Goal: Task Accomplishment & Management: Manage account settings

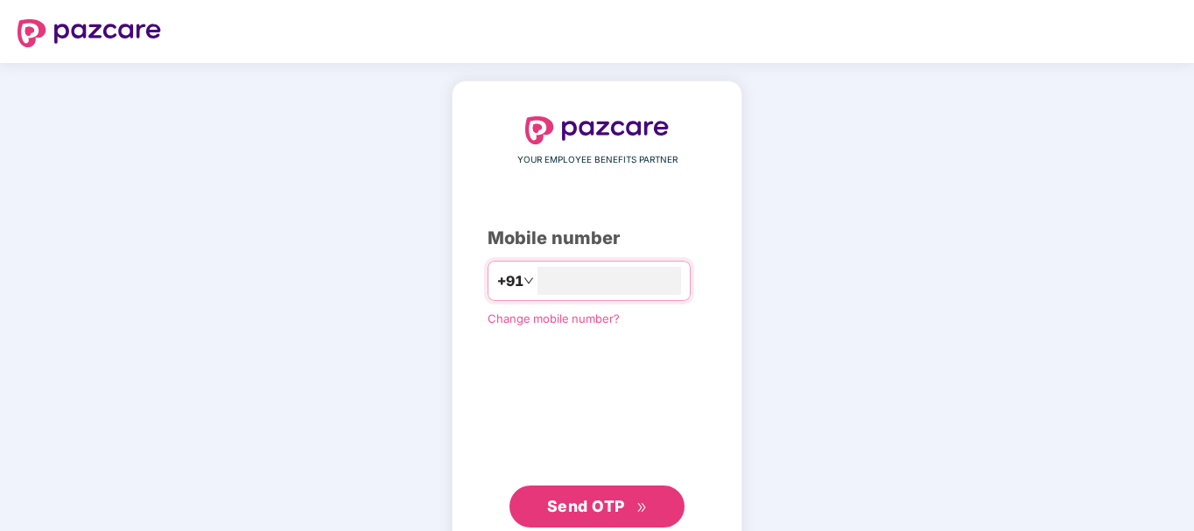
type input "**********"
click at [610, 491] on button "Send OTP" at bounding box center [597, 507] width 175 height 42
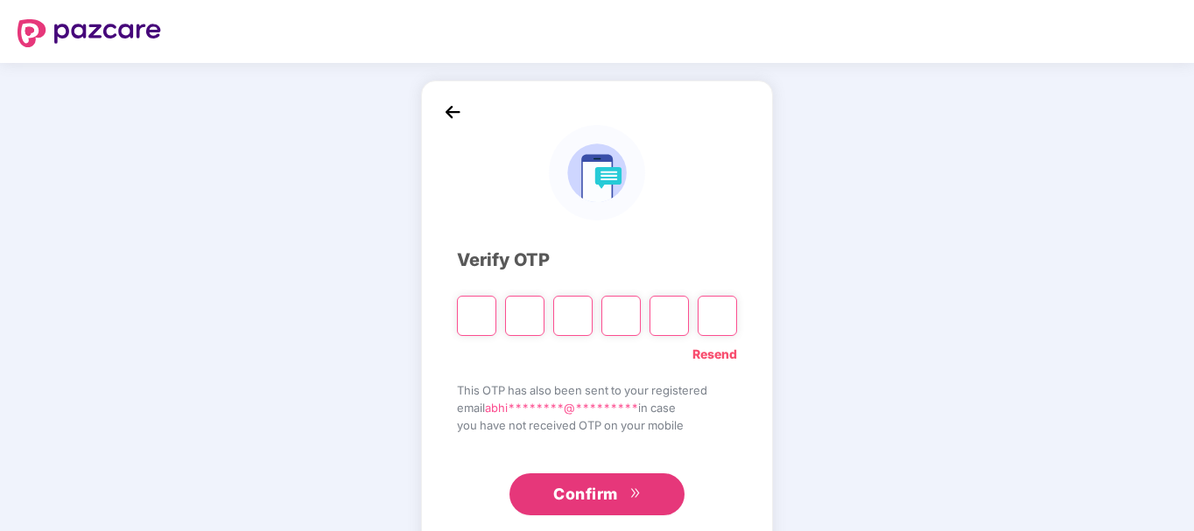
type input "*"
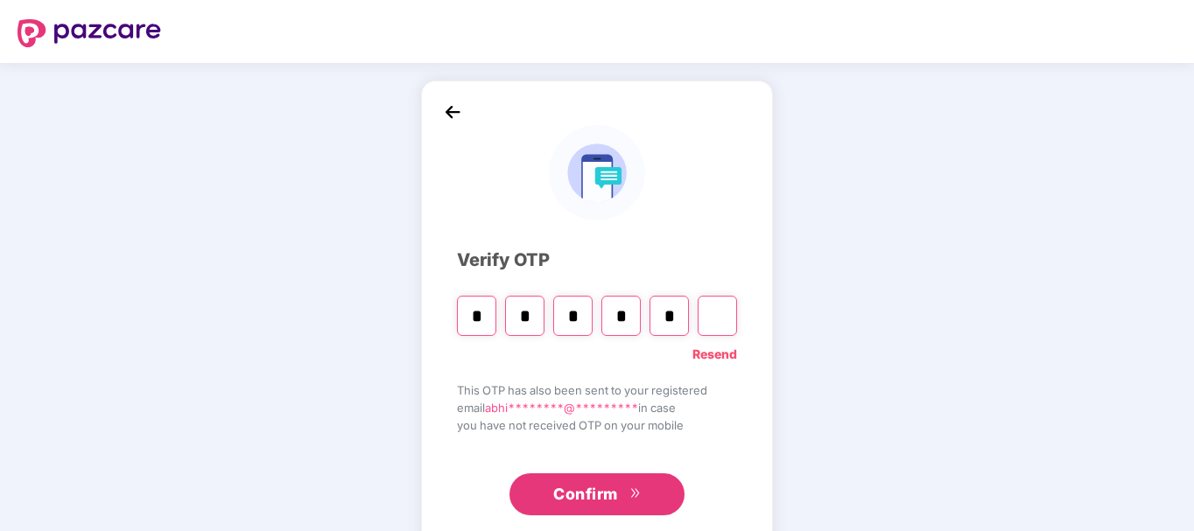
type input "*"
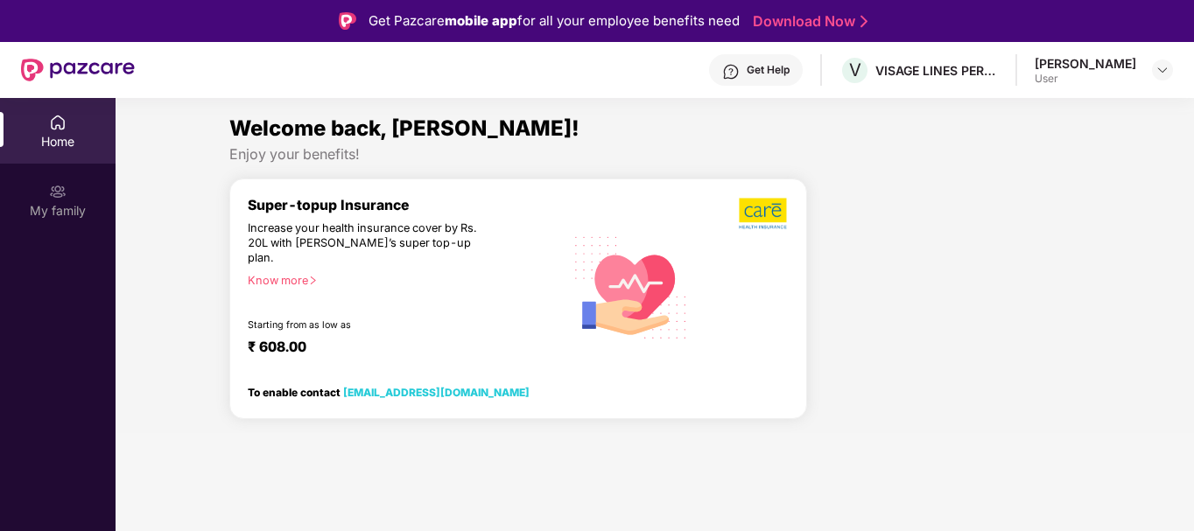
click at [62, 135] on div "Home" at bounding box center [58, 142] width 116 height 18
click at [1064, 74] on div "User" at bounding box center [1086, 79] width 102 height 14
click at [1168, 77] on div at bounding box center [1162, 70] width 21 height 21
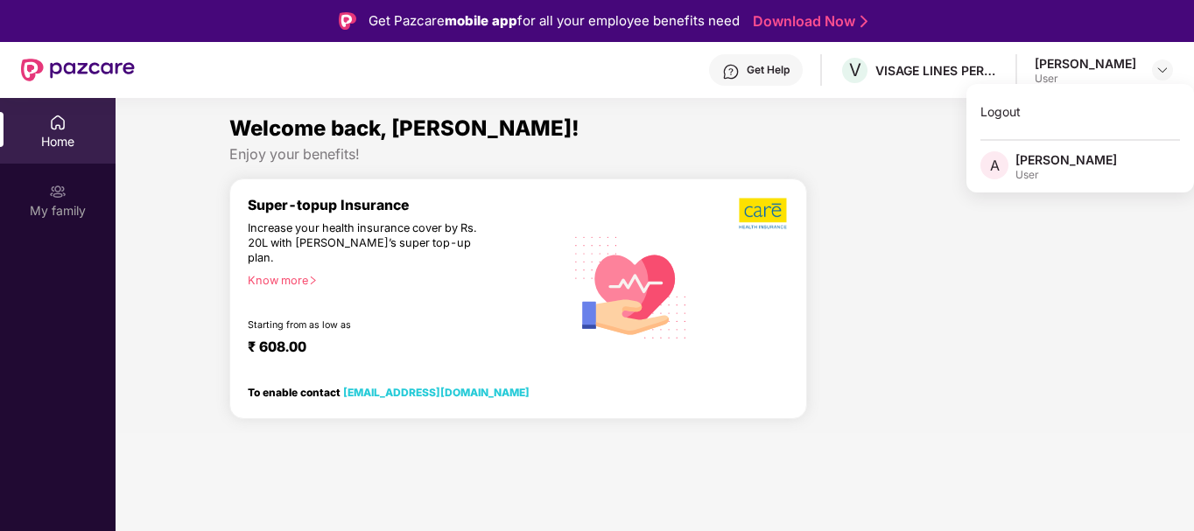
click at [1053, 165] on div "[PERSON_NAME]" at bounding box center [1067, 159] width 102 height 17
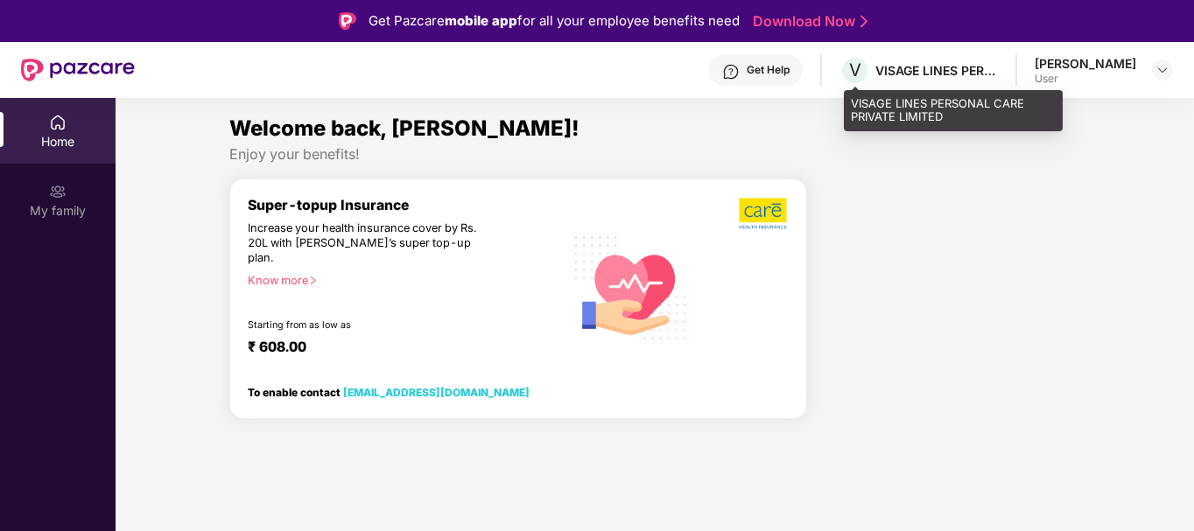
click at [908, 77] on div "VISAGE LINES PERSONAL CARE PRIVATE LIMITED" at bounding box center [937, 70] width 123 height 17
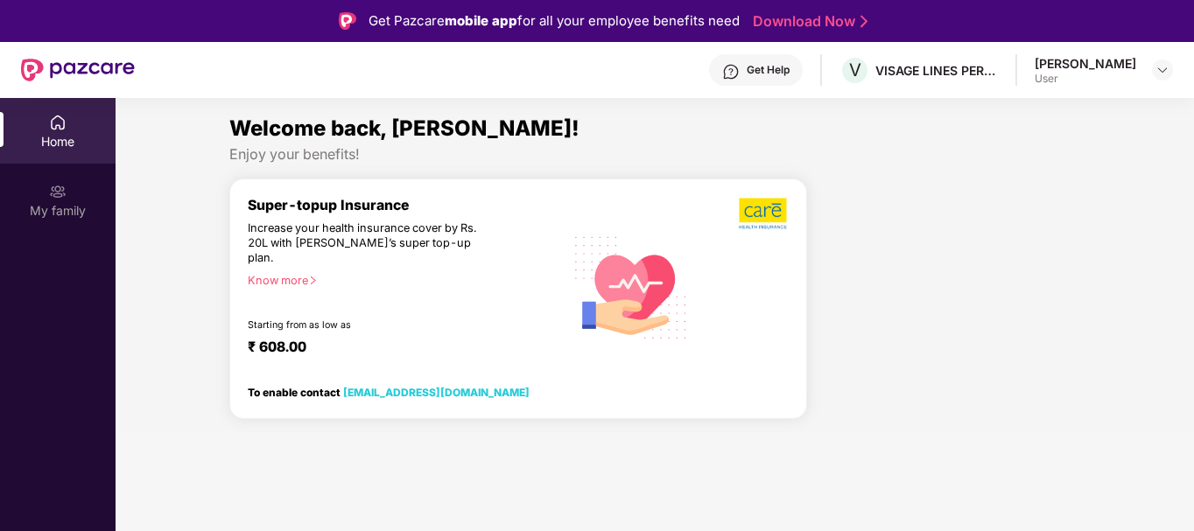
click at [198, 236] on div "Welcome back, [PERSON_NAME]! Enjoy your benefits! Super-topup Insurance Increas…" at bounding box center [655, 272] width 1093 height 321
click at [47, 195] on div "My family" at bounding box center [58, 200] width 116 height 66
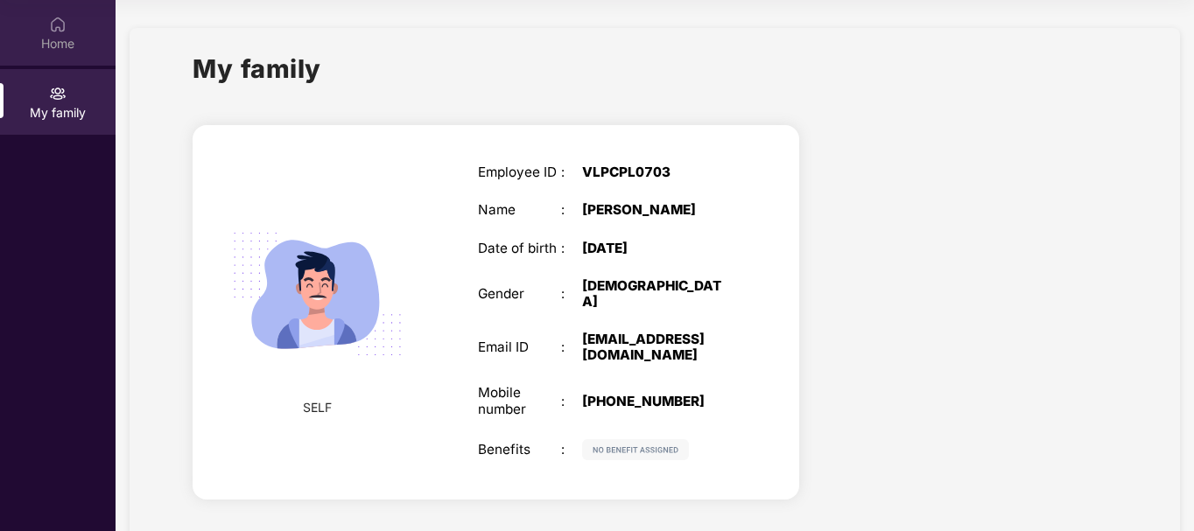
click at [74, 47] on div "Home" at bounding box center [58, 44] width 116 height 18
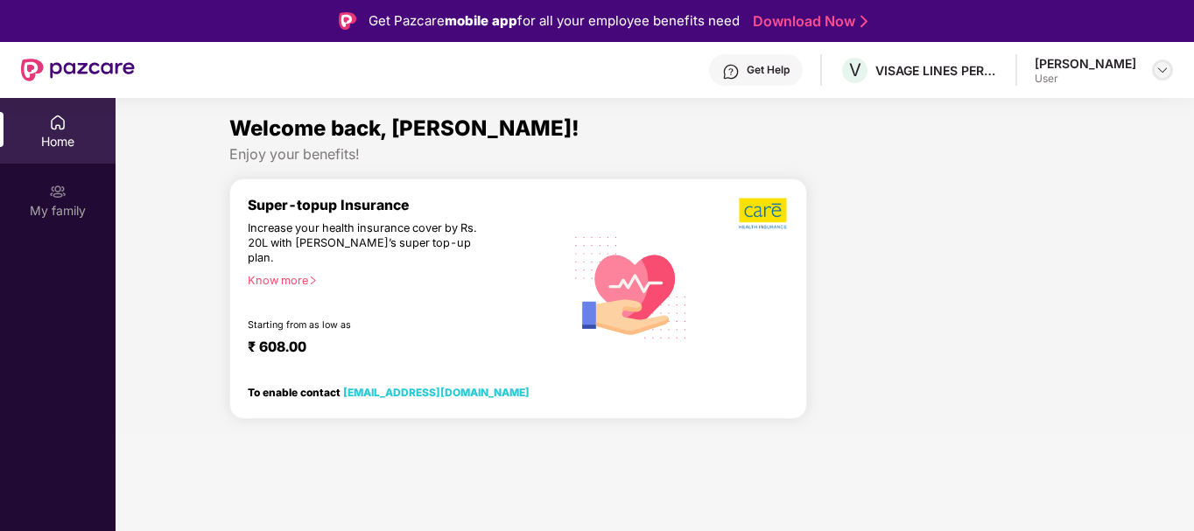
click at [1159, 71] on img at bounding box center [1163, 70] width 14 height 14
